Goal: Transaction & Acquisition: Book appointment/travel/reservation

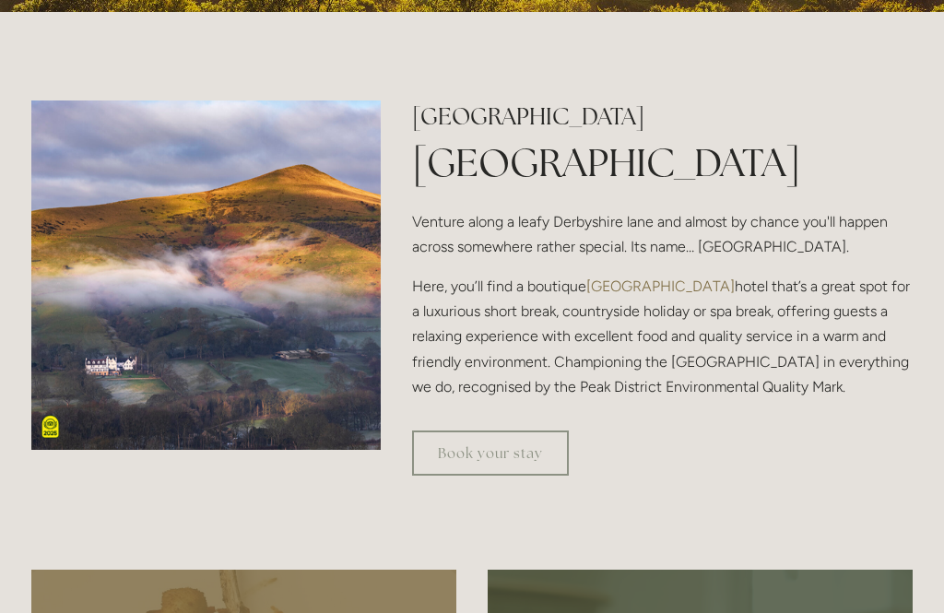
scroll to position [532, 0]
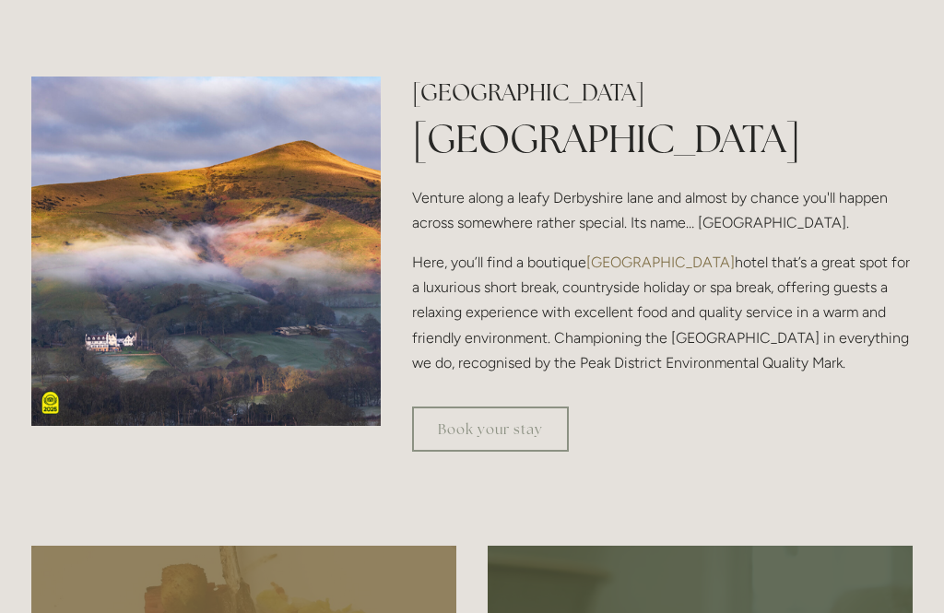
click at [486, 453] on link "Book your stay" at bounding box center [490, 429] width 157 height 45
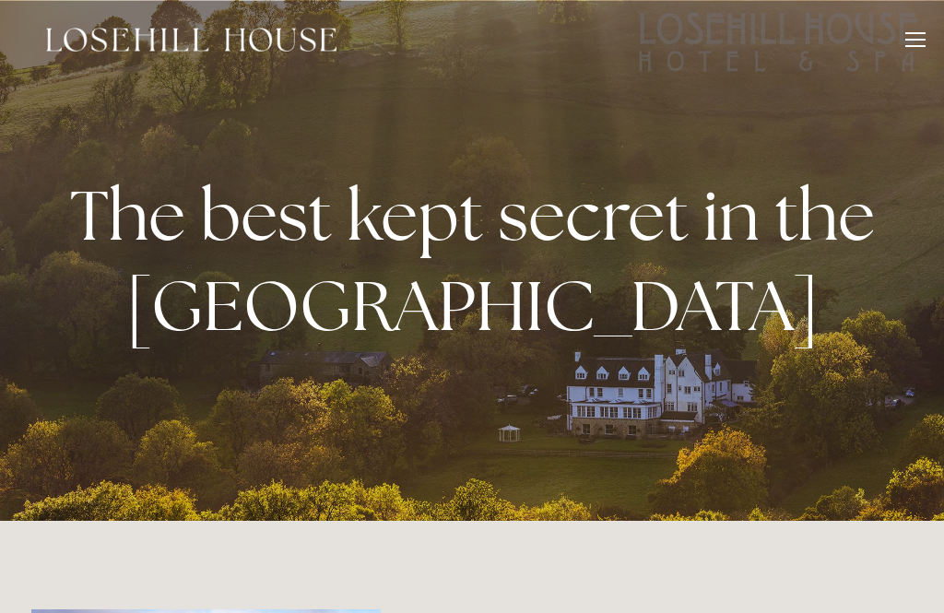
scroll to position [592, 0]
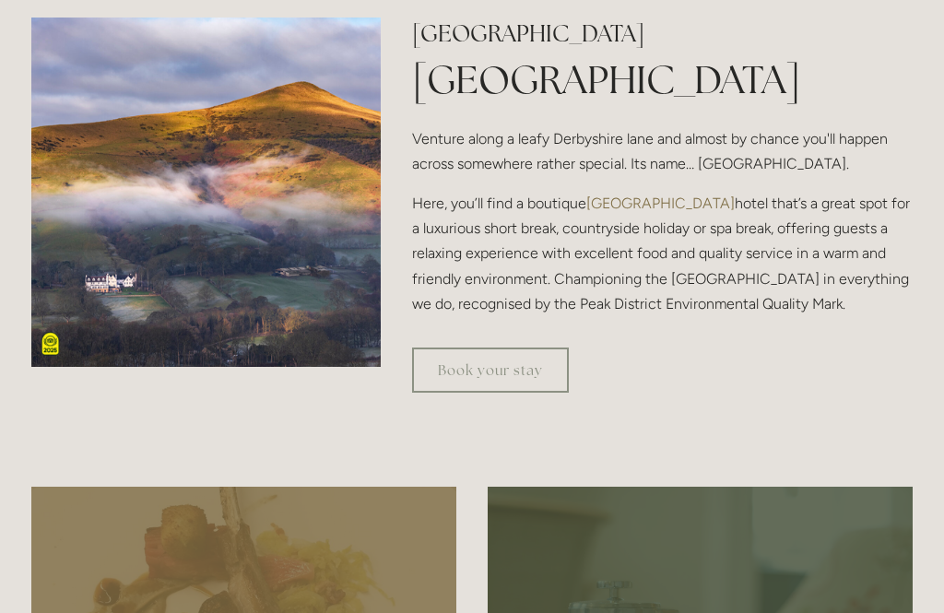
click at [235, 367] on img at bounding box center [205, 192] width 349 height 349
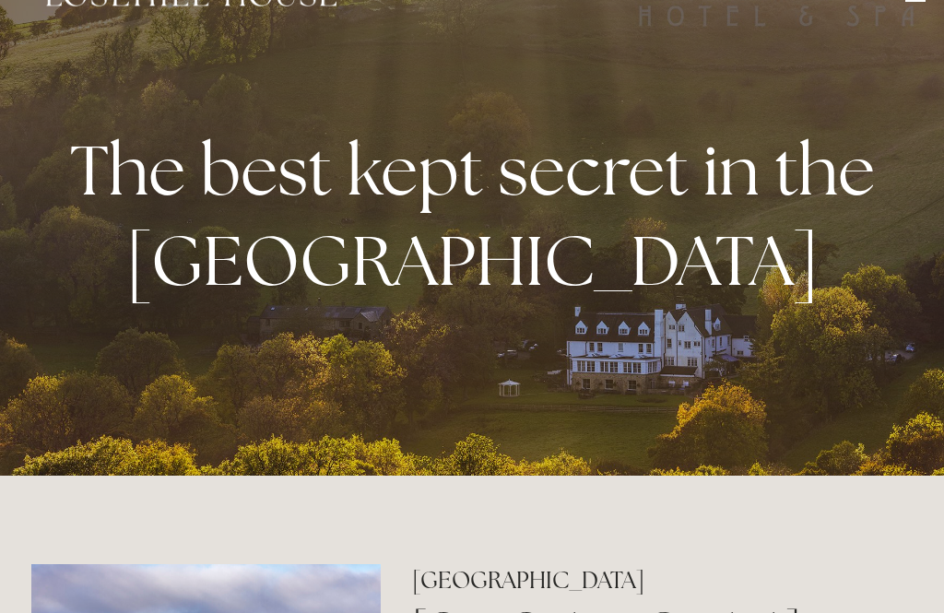
scroll to position [0, 0]
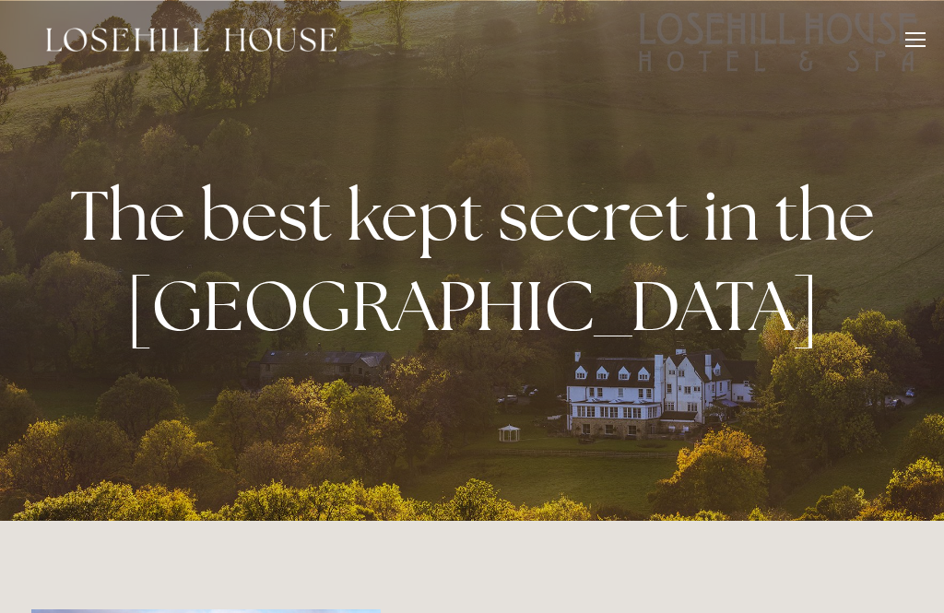
click at [911, 50] on div at bounding box center [915, 42] width 20 height 20
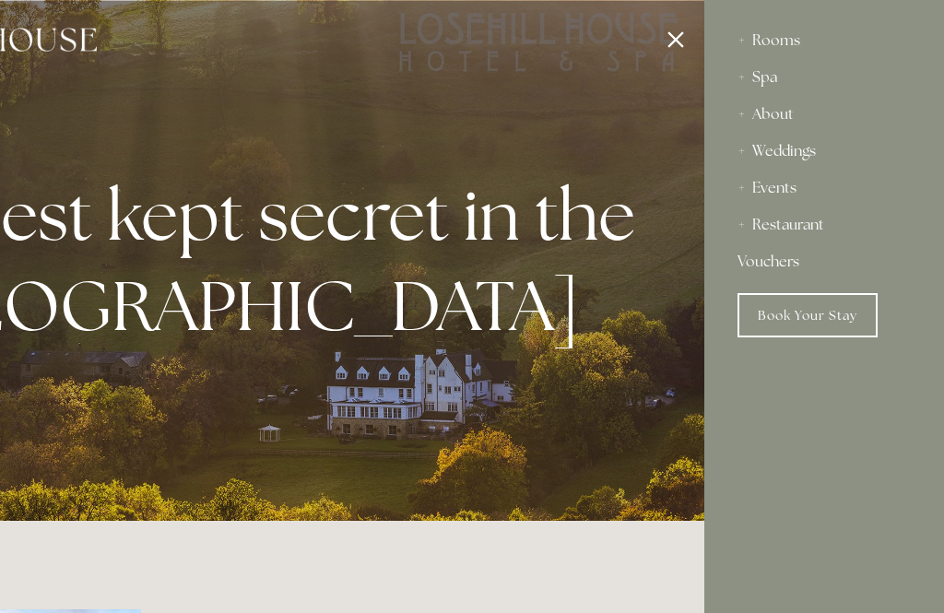
click at [785, 116] on div "About" at bounding box center [823, 114] width 173 height 37
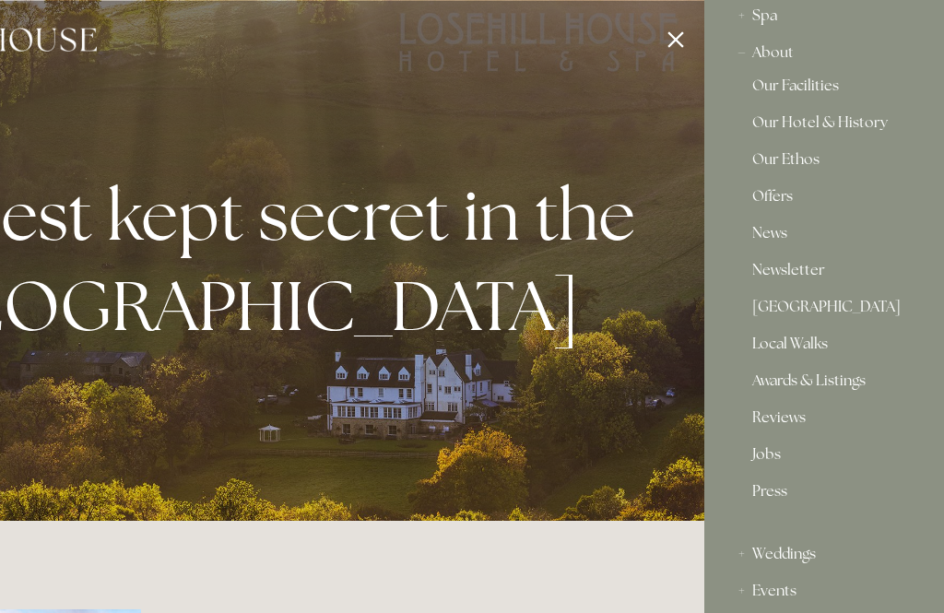
scroll to position [66, 0]
click at [780, 199] on link "Offers" at bounding box center [824, 195] width 144 height 22
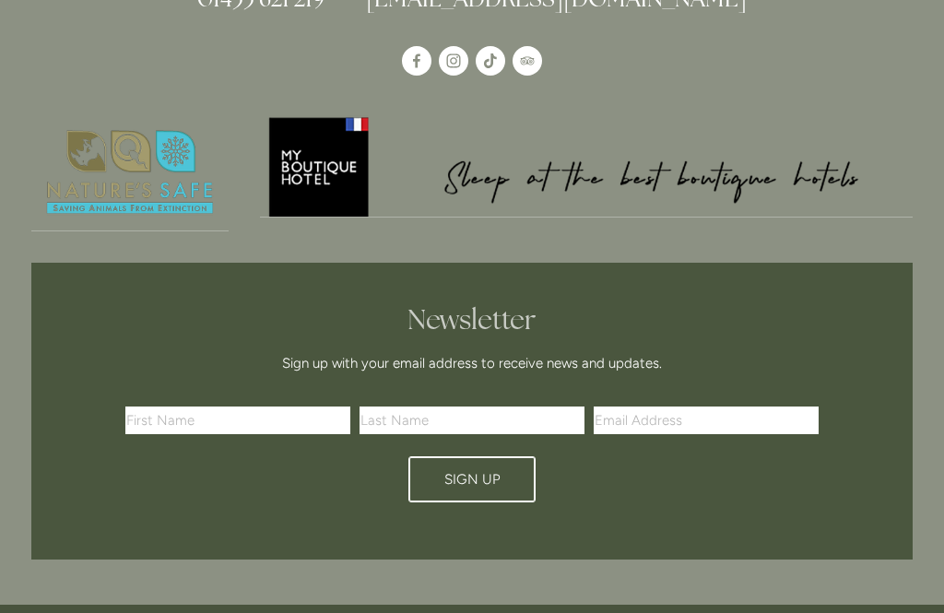
scroll to position [4183, 0]
